Goal: Task Accomplishment & Management: Use online tool/utility

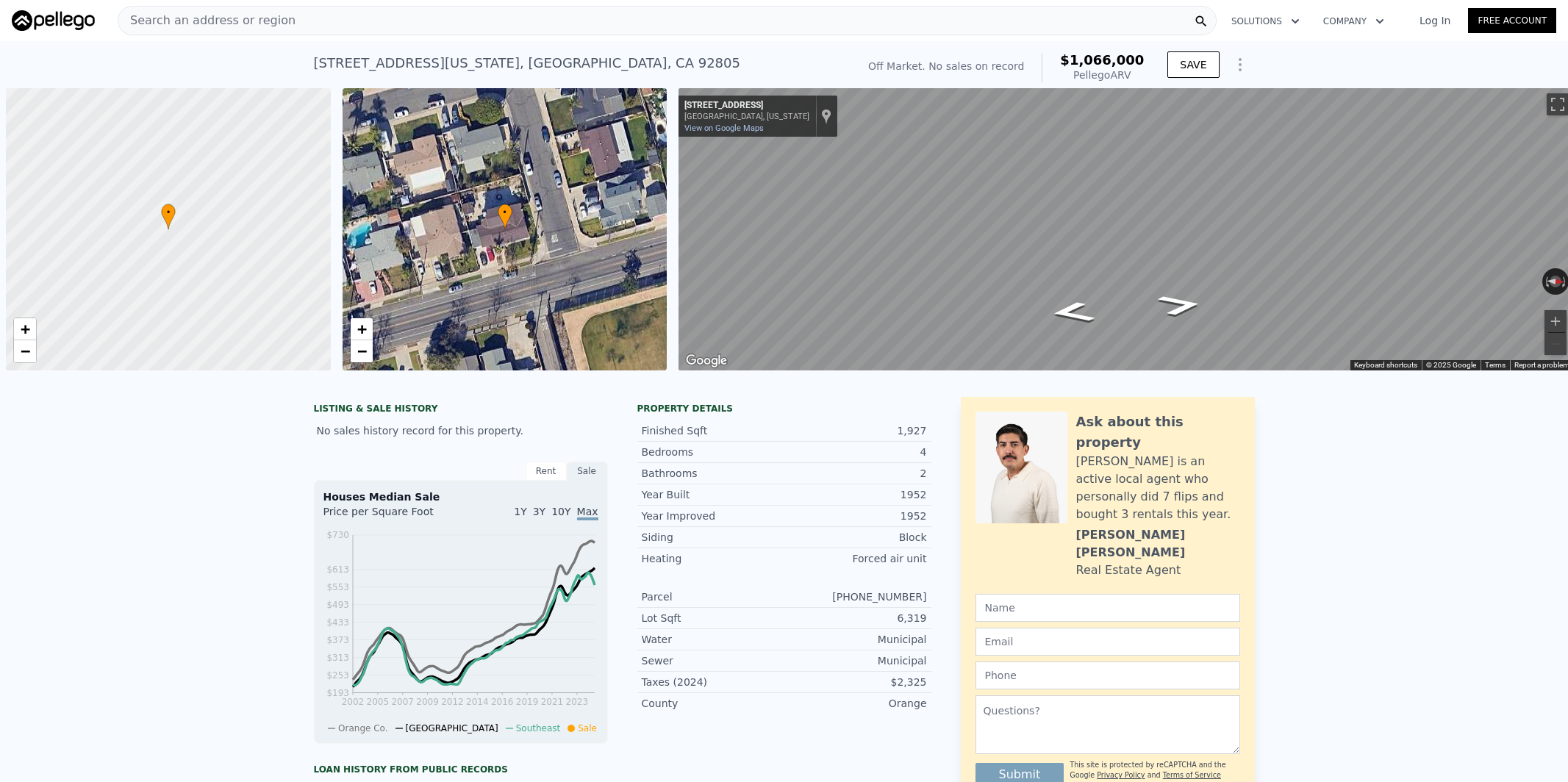
scroll to position [0, 6]
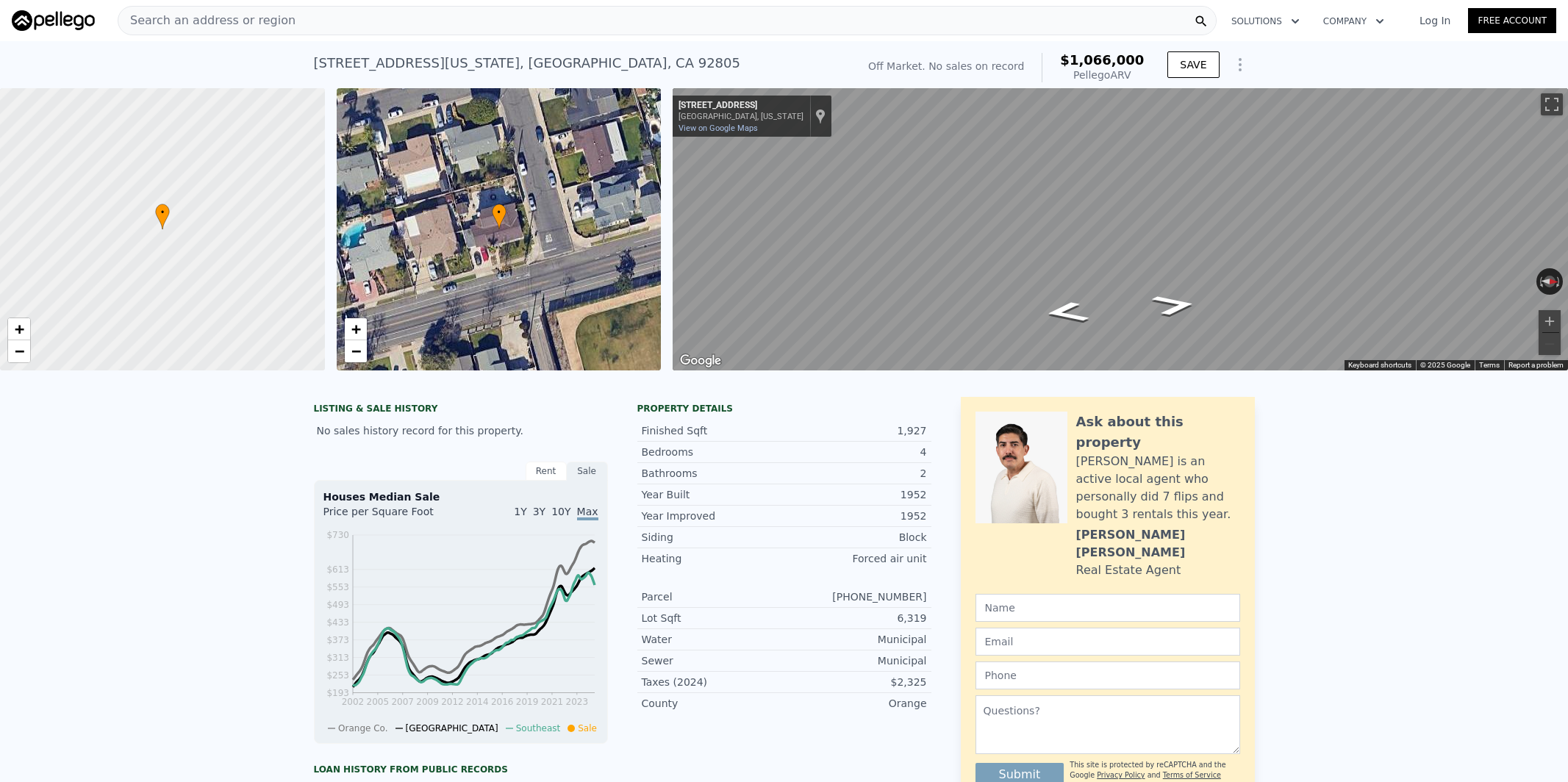
click at [168, 25] on span "Search an address or region" at bounding box center [207, 20] width 177 height 17
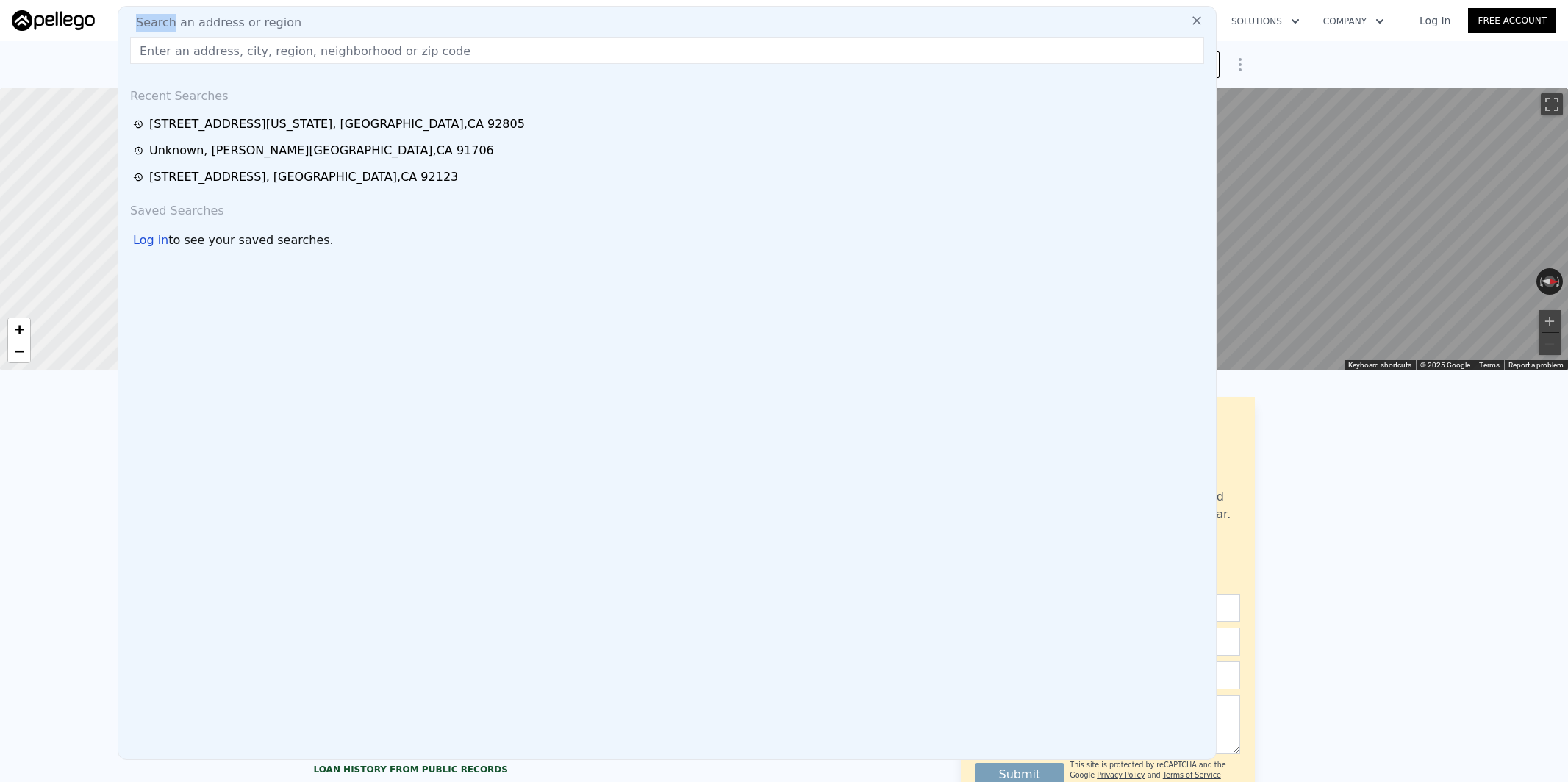
click at [185, 53] on input "text" at bounding box center [667, 51] width 1073 height 26
paste input "[STREET_ADDRESS]"
type input "[STREET_ADDRESS]"
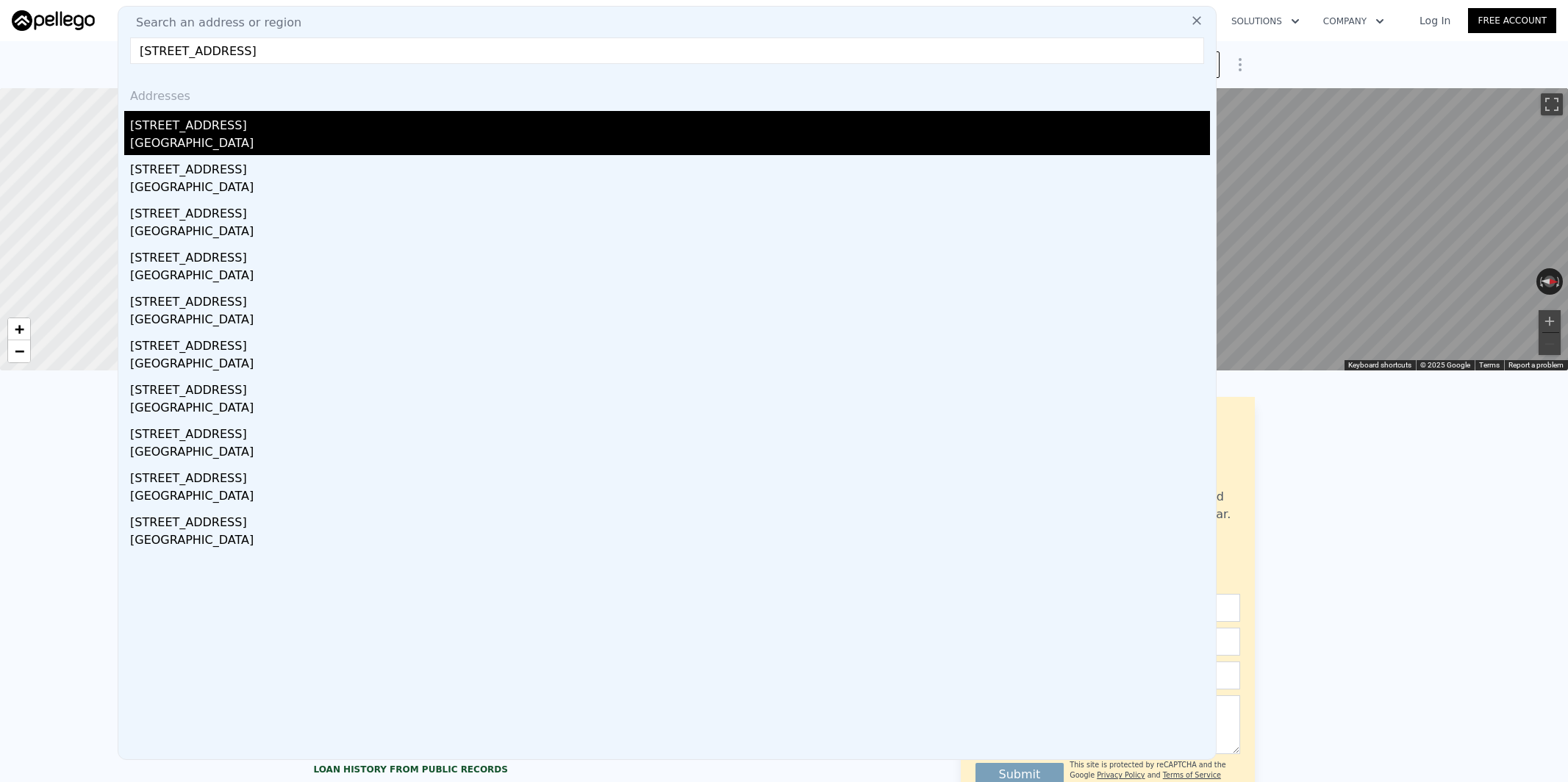
click at [250, 124] on div "[STREET_ADDRESS]" at bounding box center [670, 122] width 1080 height 23
type input "4"
type input "1670"
type input "2577"
type input "6627"
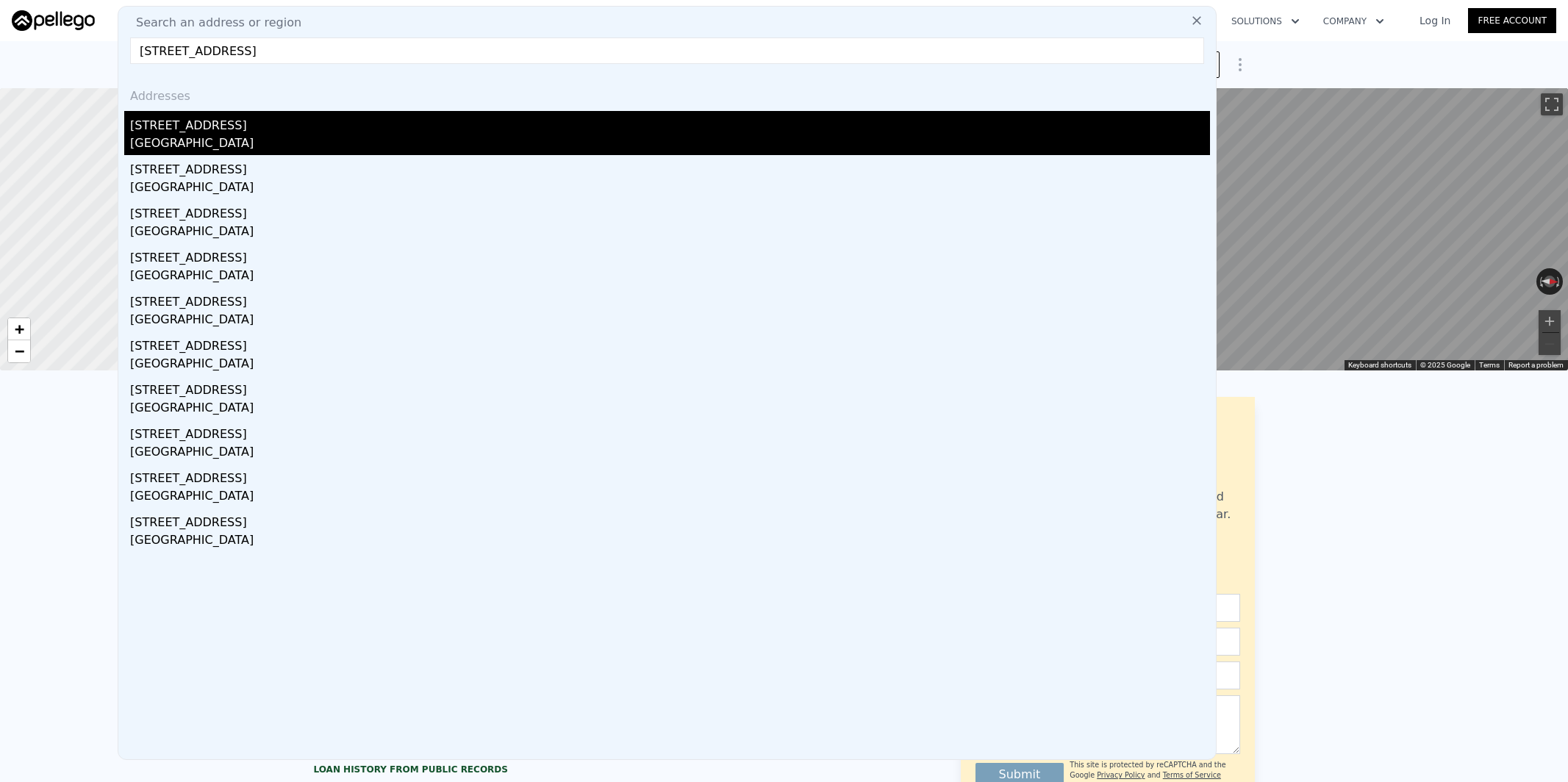
type input "11705"
type input "$ 1,126,000"
type input "$ 30,003"
